Goal: Information Seeking & Learning: Learn about a topic

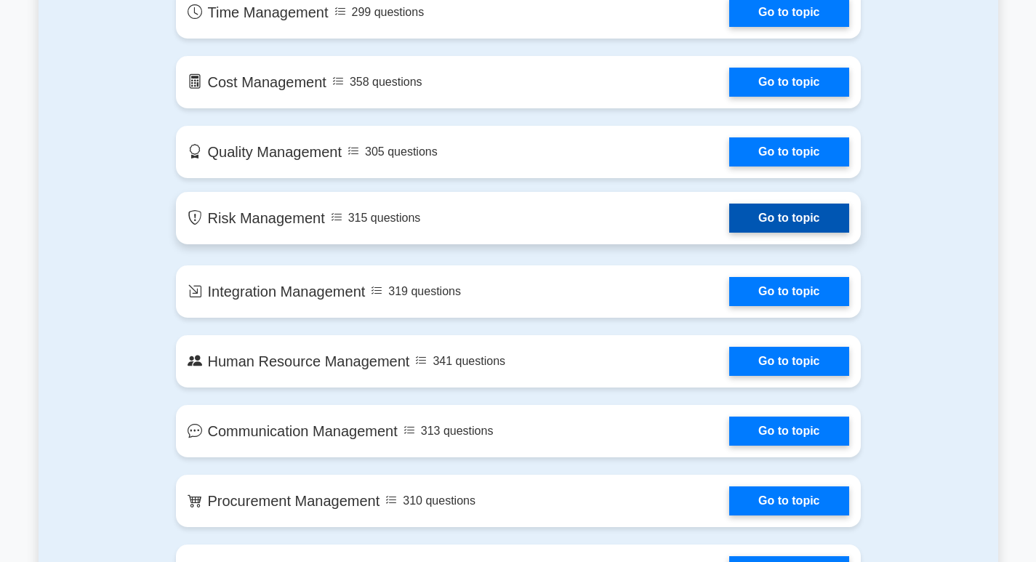
scroll to position [582, 0]
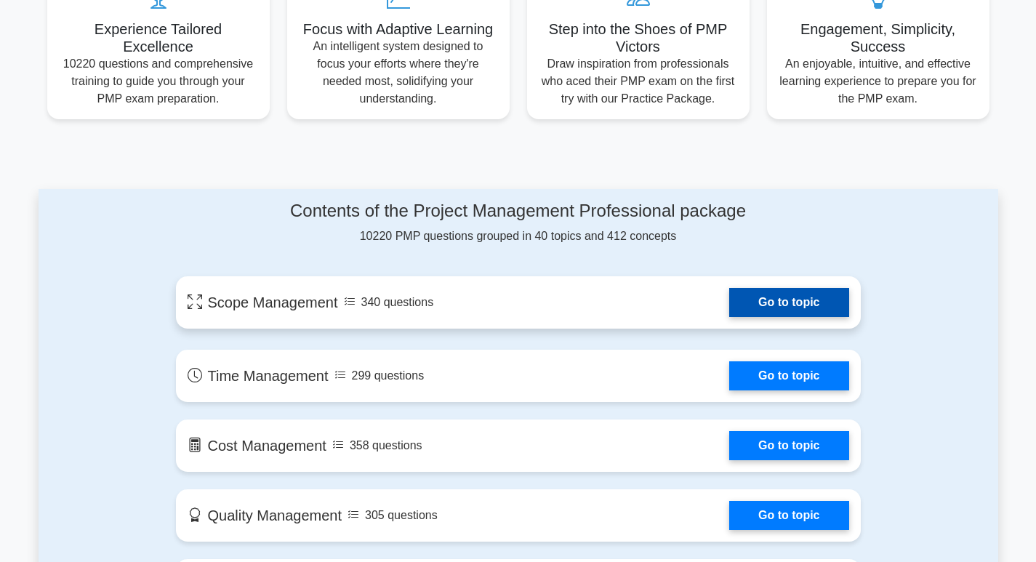
click at [763, 295] on link "Go to topic" at bounding box center [788, 302] width 119 height 29
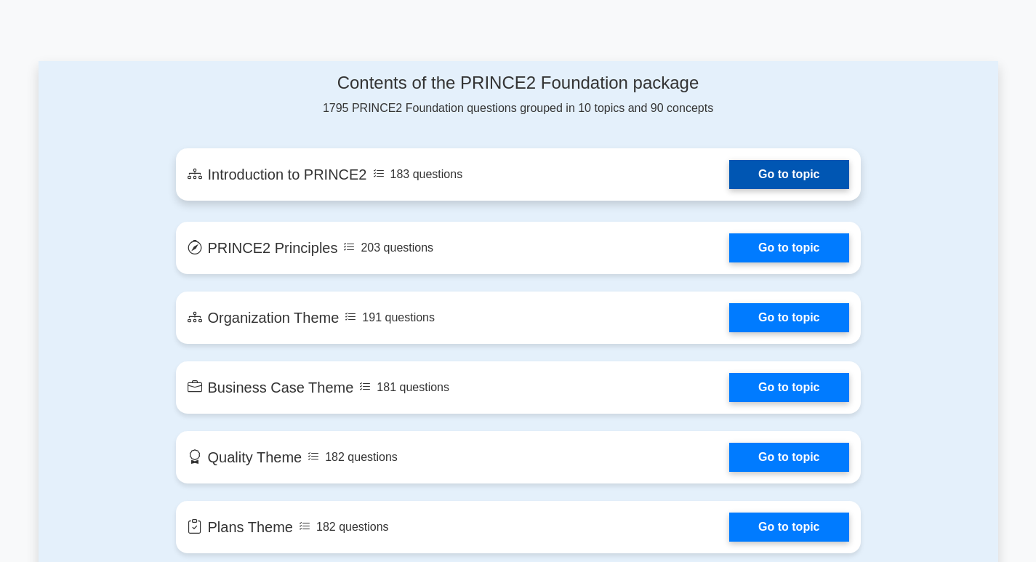
scroll to position [582, 0]
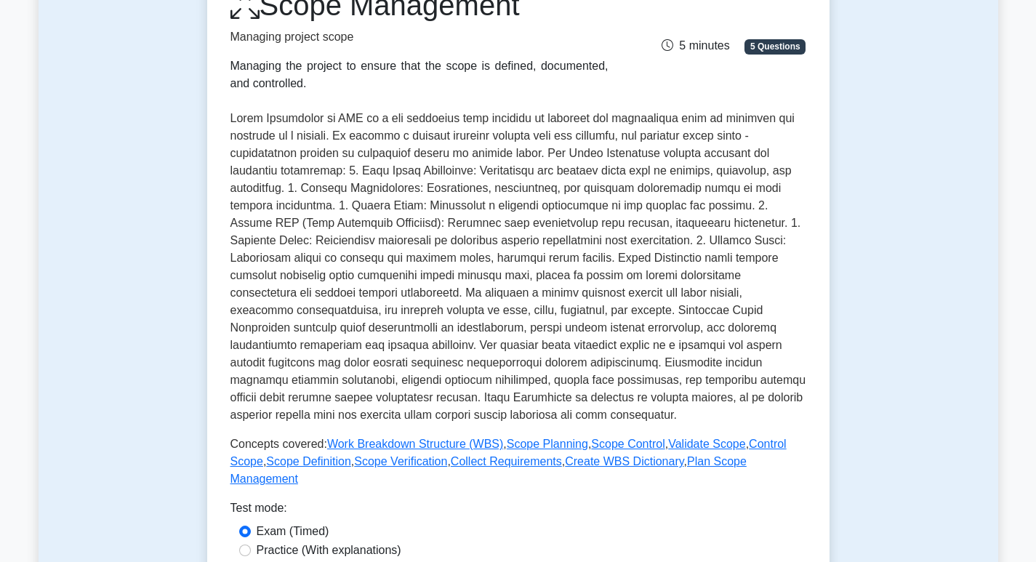
scroll to position [436, 0]
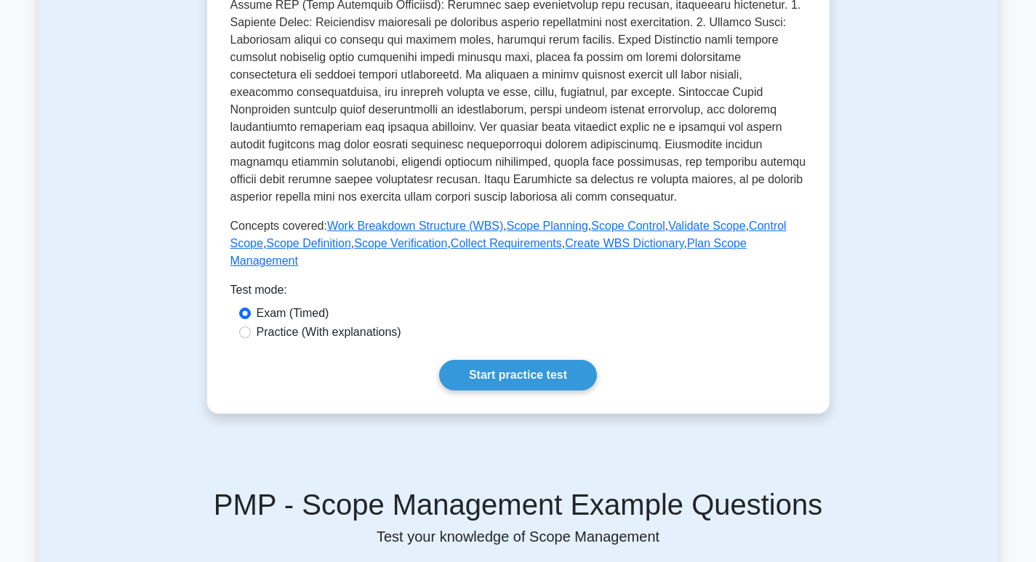
click at [308, 324] on label "Practice (With explanations)" at bounding box center [329, 332] width 145 height 17
click at [251, 326] on input "Practice (With explanations)" at bounding box center [245, 332] width 12 height 12
radio input "true"
drag, startPoint x: 506, startPoint y: 348, endPoint x: 506, endPoint y: 356, distance: 8.0
click at [506, 360] on link "Start practice test" at bounding box center [518, 375] width 158 height 31
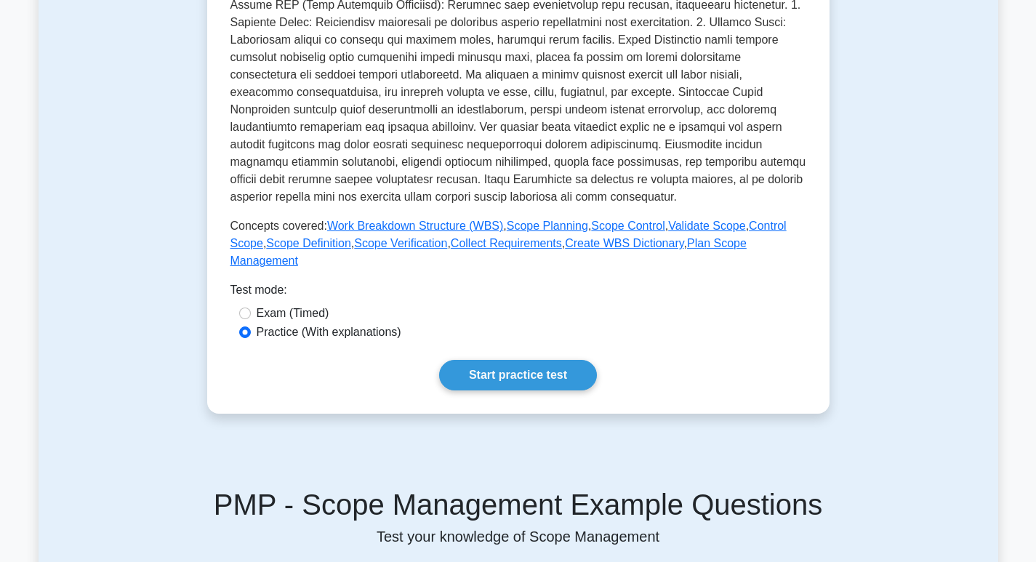
scroll to position [291, 0]
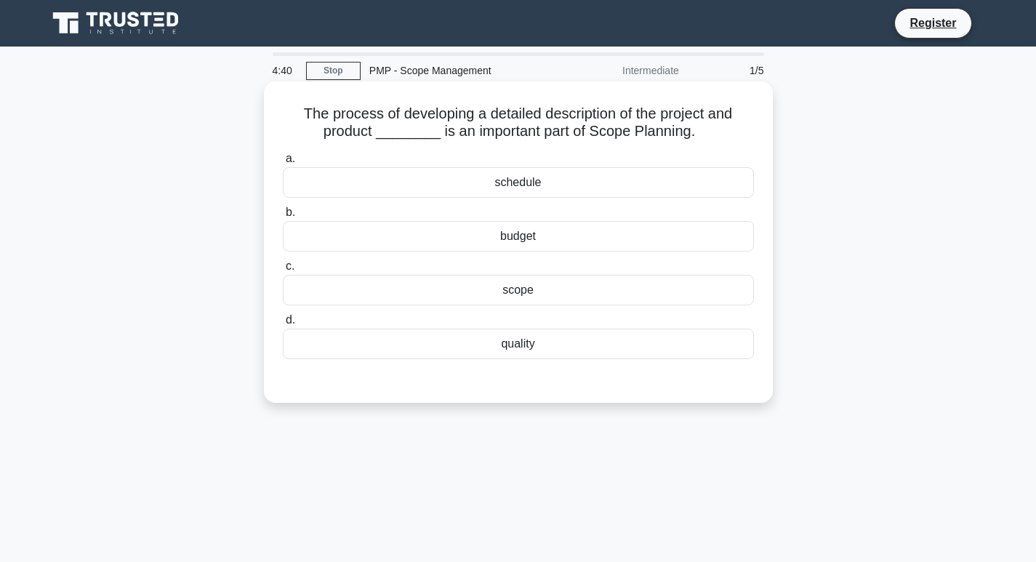
click at [563, 350] on div "quality" at bounding box center [518, 344] width 471 height 31
click at [283, 325] on input "d. quality" at bounding box center [283, 320] width 0 height 9
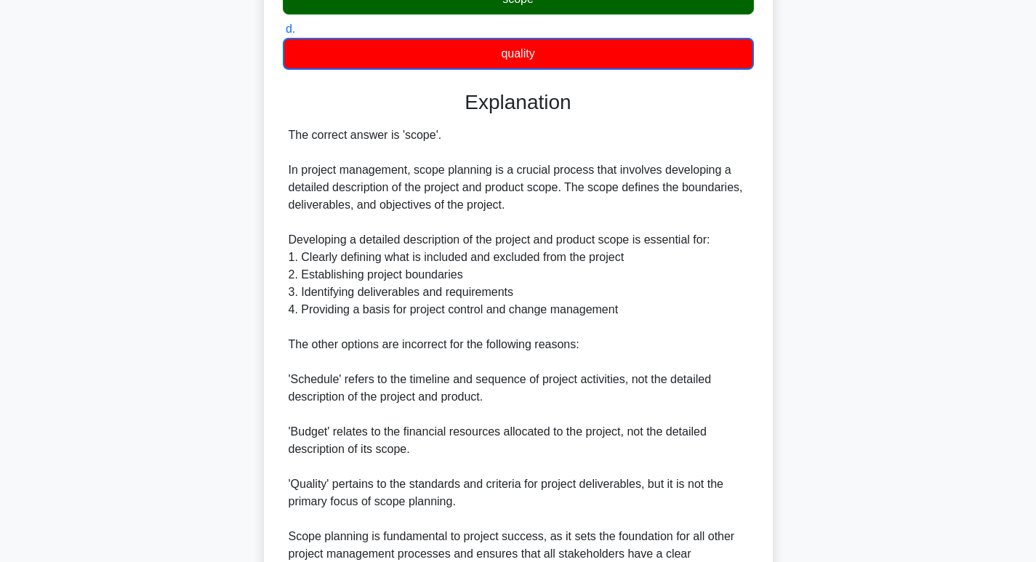
scroll to position [73, 0]
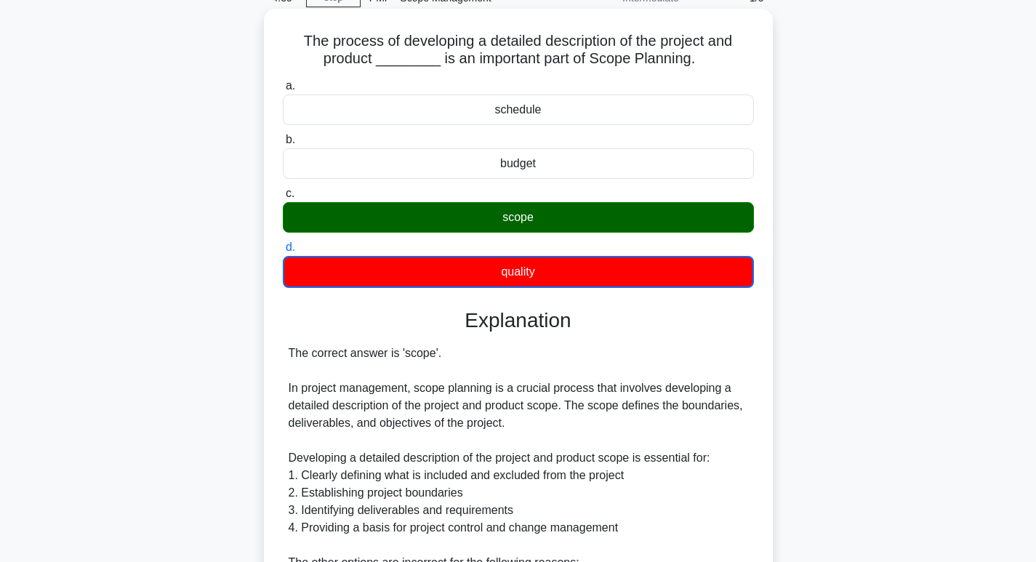
click at [597, 222] on div "scope" at bounding box center [518, 217] width 471 height 31
click at [283, 198] on input "c. scope" at bounding box center [283, 193] width 0 height 9
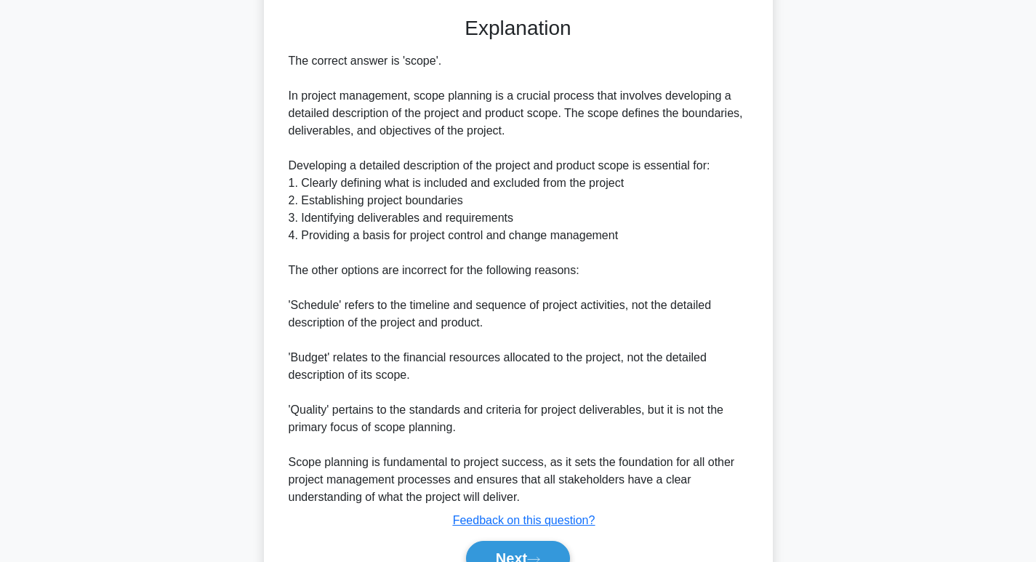
scroll to position [436, 0]
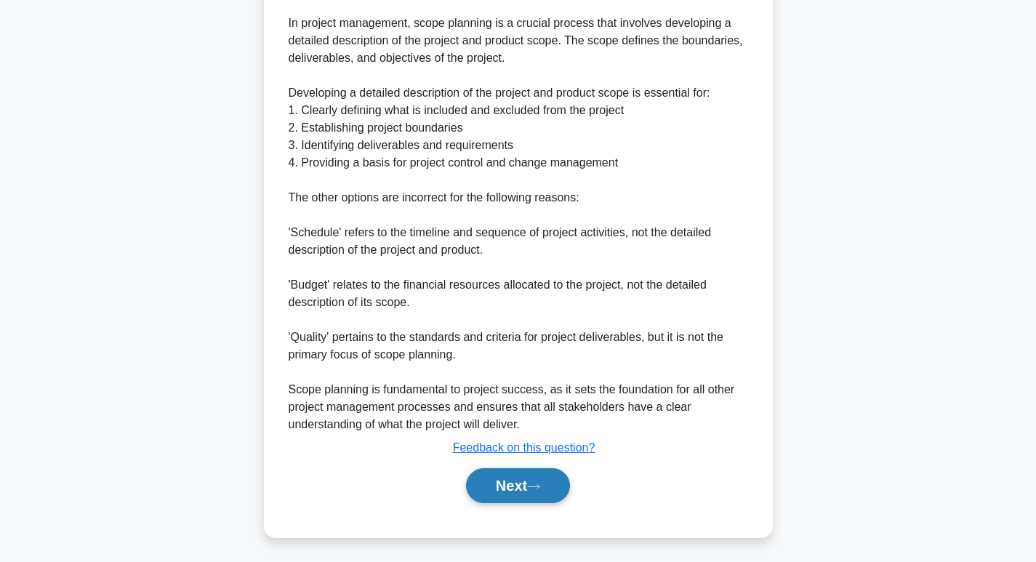
click at [515, 476] on button "Next" at bounding box center [518, 485] width 104 height 35
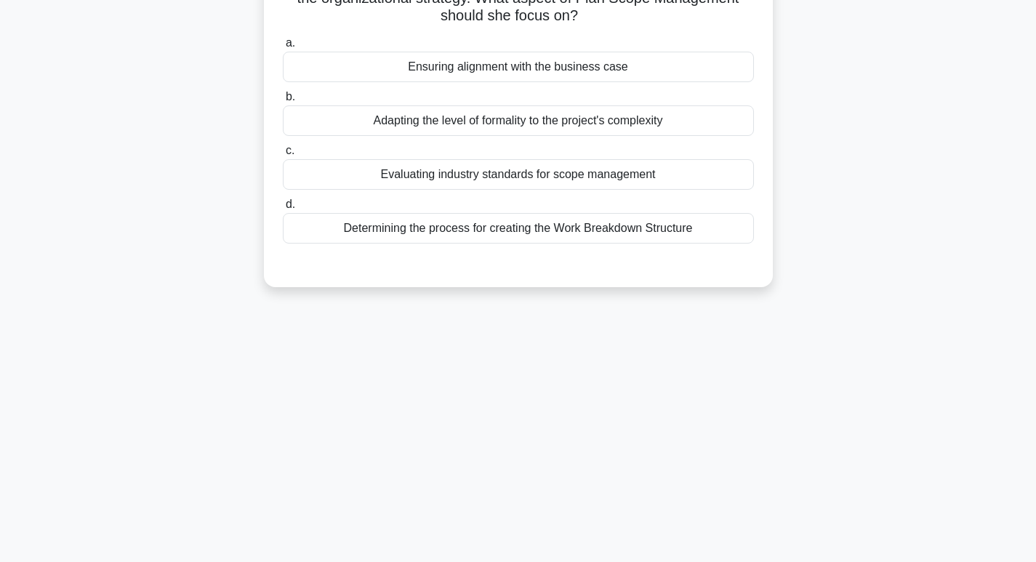
scroll to position [5, 0]
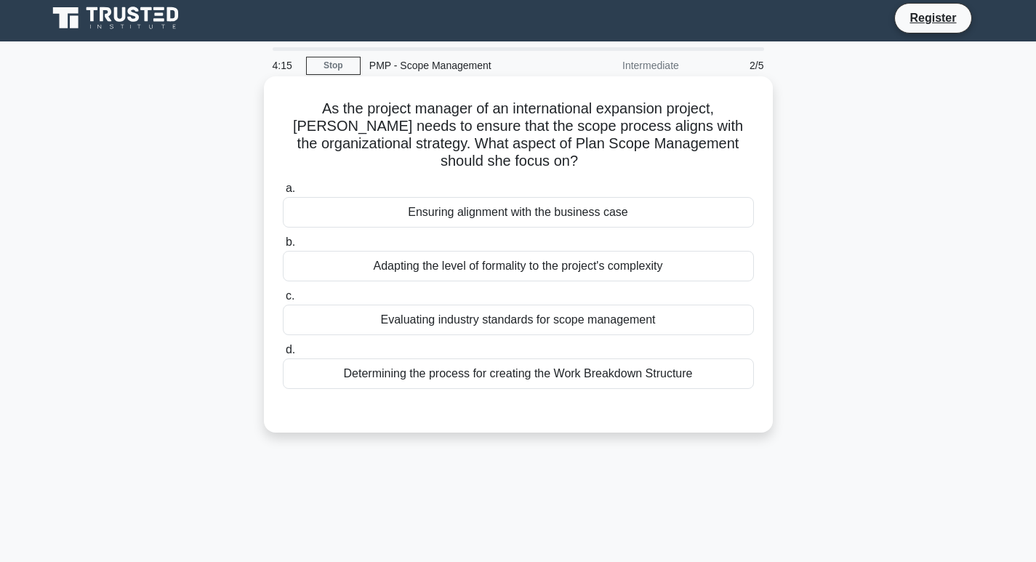
click at [563, 209] on div "Ensuring alignment with the business case" at bounding box center [518, 212] width 471 height 31
click at [283, 193] on input "a. Ensuring alignment with the business case" at bounding box center [283, 188] width 0 height 9
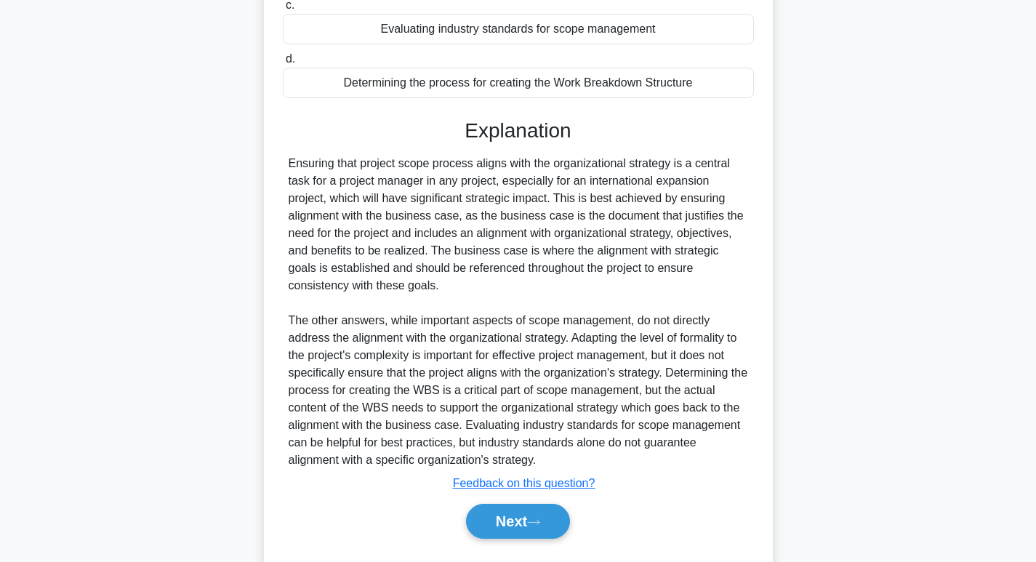
scroll to position [335, 0]
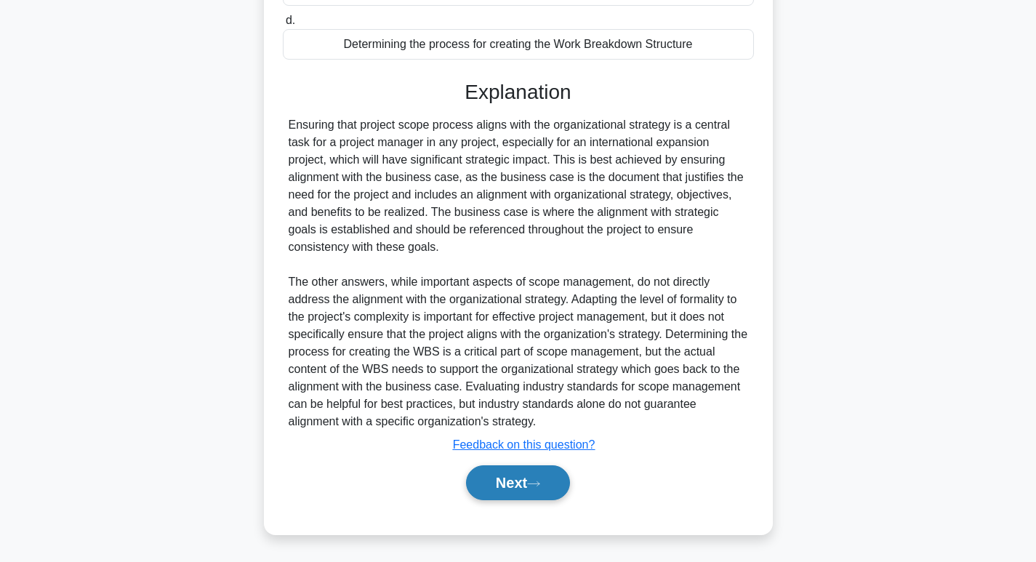
click at [528, 478] on button "Next" at bounding box center [518, 482] width 104 height 35
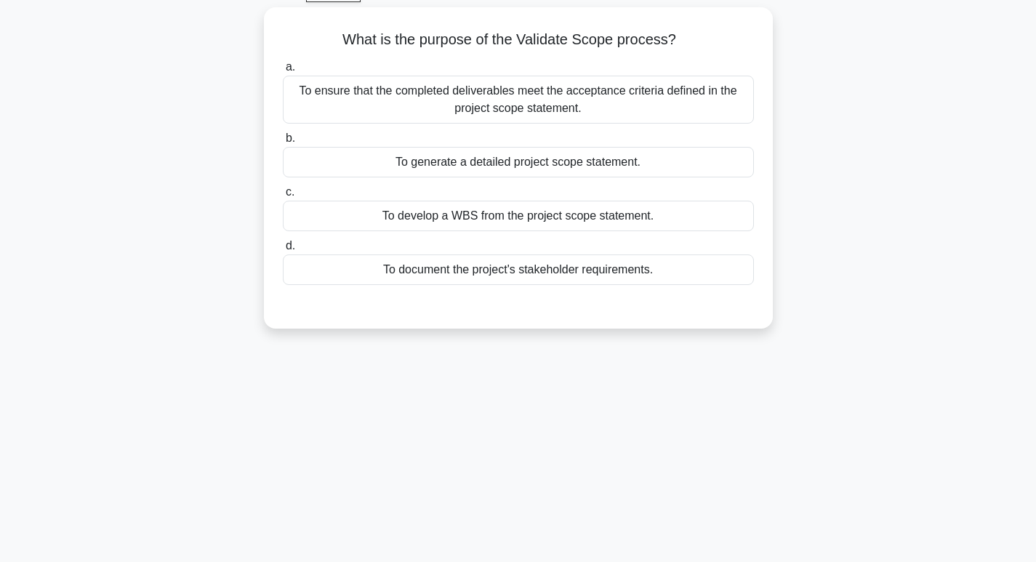
scroll to position [0, 0]
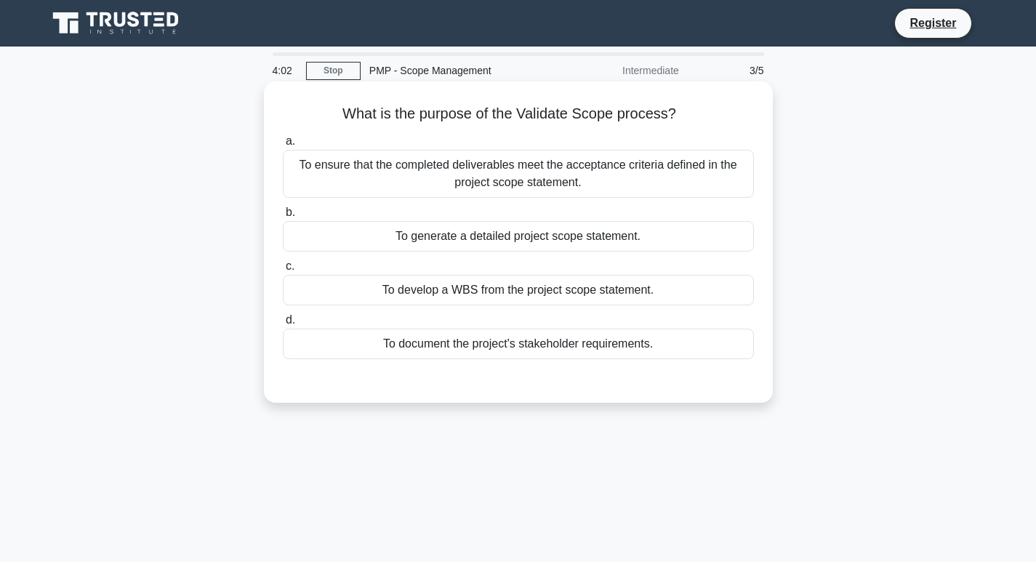
click at [569, 180] on div "To ensure that the completed deliverables meet the acceptance criteria defined …" at bounding box center [518, 174] width 471 height 48
click at [283, 146] on input "a. To ensure that the completed deliverables meet the acceptance criteria defin…" at bounding box center [283, 141] width 0 height 9
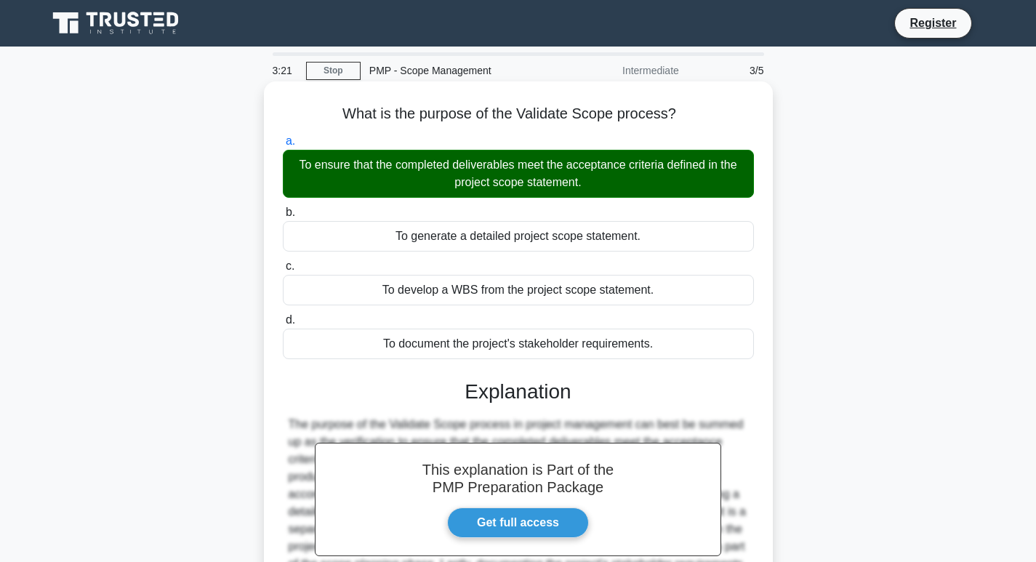
scroll to position [145, 0]
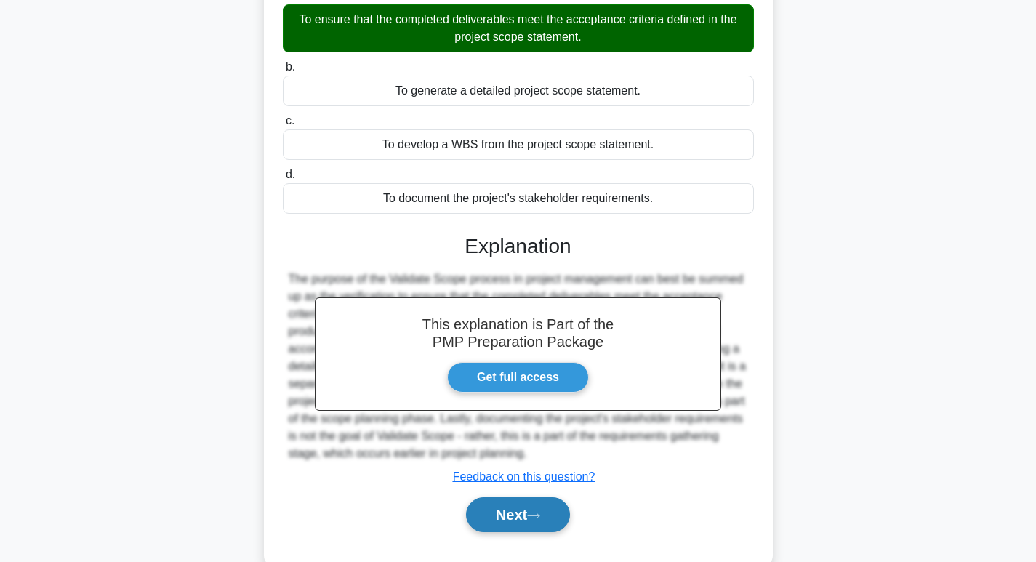
click at [531, 507] on button "Next" at bounding box center [518, 514] width 104 height 35
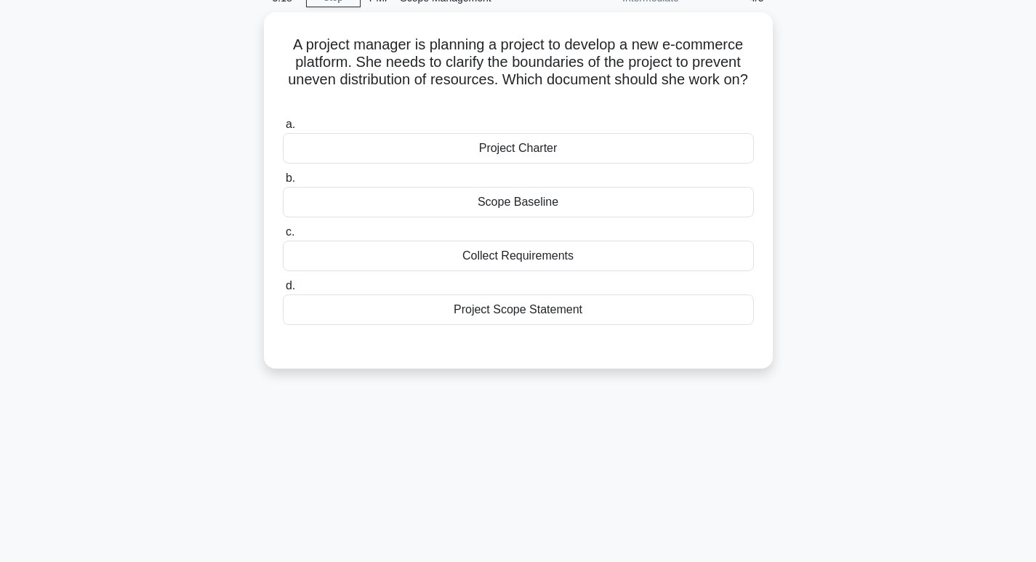
scroll to position [0, 0]
